Goal: Find specific page/section: Find specific page/section

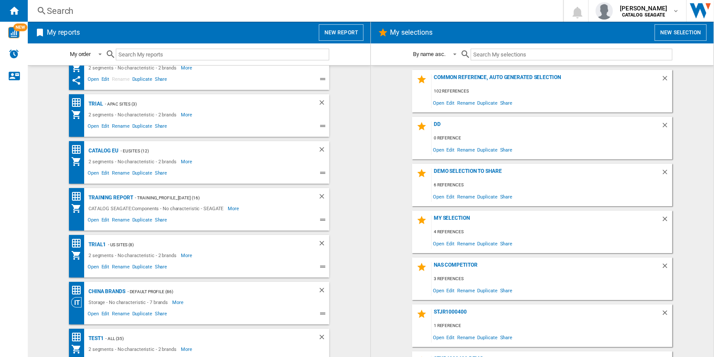
scroll to position [83, 0]
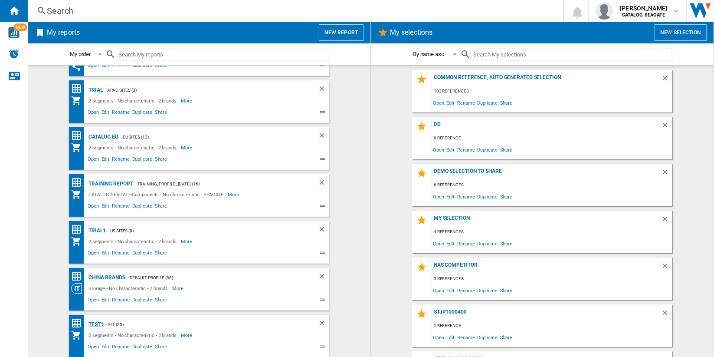
click at [95, 323] on div "test1" at bounding box center [94, 324] width 17 height 11
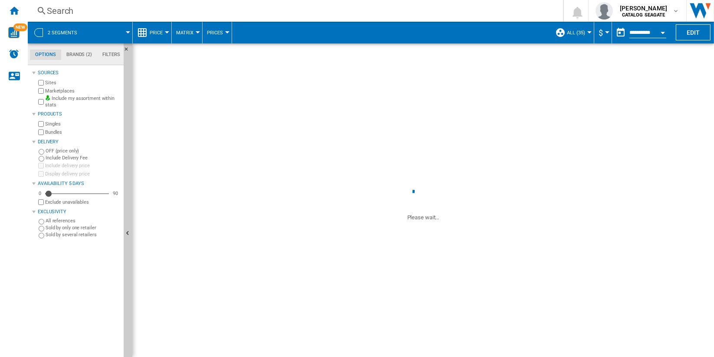
click at [99, 30] on span at bounding box center [108, 33] width 39 height 22
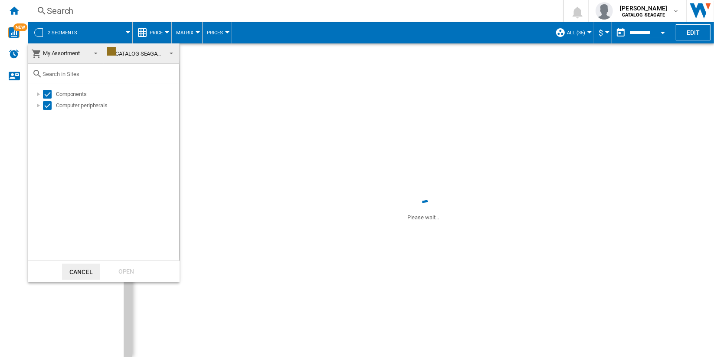
click at [74, 55] on span "My Assortment" at bounding box center [61, 53] width 37 height 7
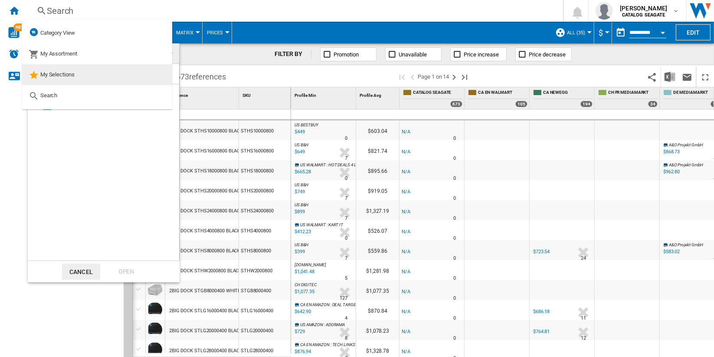
click at [88, 75] on md-option "My Selections" at bounding box center [97, 74] width 151 height 21
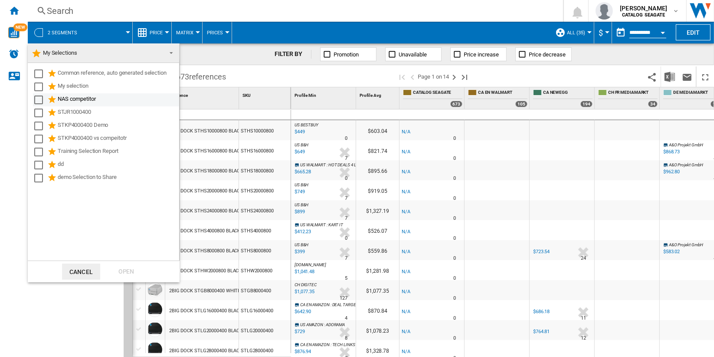
click at [37, 98] on div "Select" at bounding box center [38, 99] width 9 height 9
click at [130, 268] on div "Open" at bounding box center [126, 271] width 38 height 16
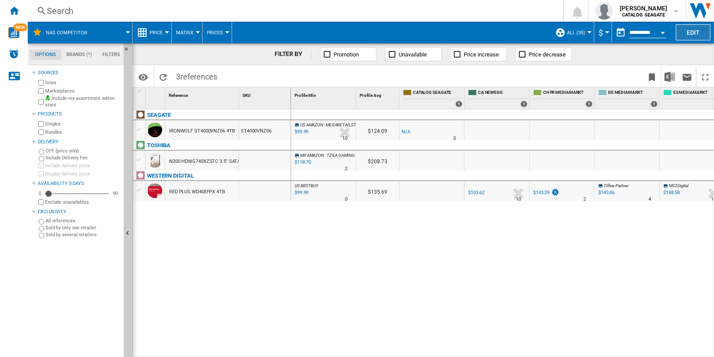
click at [688, 28] on button "Edit" at bounding box center [693, 32] width 35 height 16
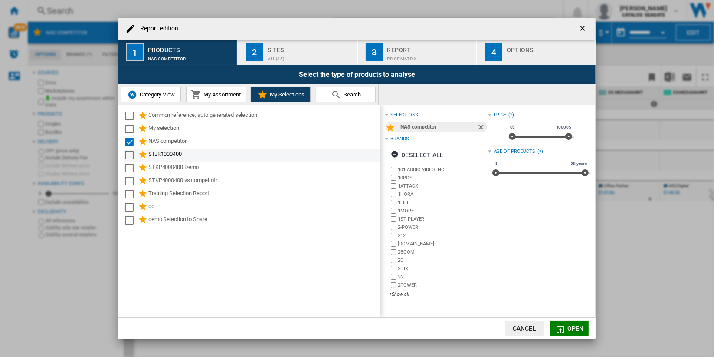
click at [129, 154] on div "Select" at bounding box center [129, 155] width 9 height 9
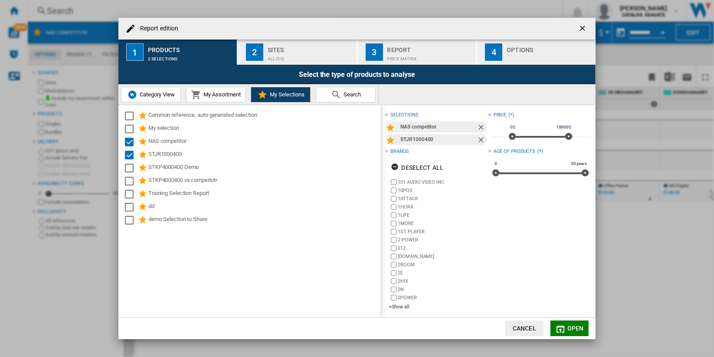
click at [576, 329] on span "Open" at bounding box center [576, 328] width 16 height 7
